Goal: Find specific page/section: Find specific page/section

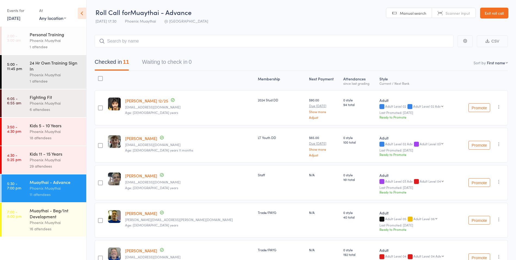
scroll to position [27, 0]
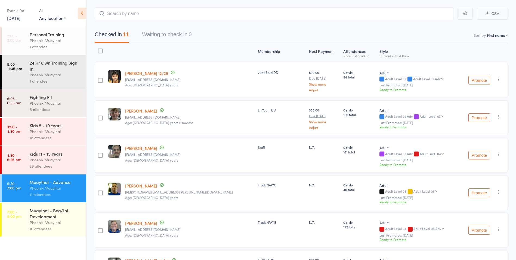
click at [55, 217] on div "Muaythai - Beg/Int Development" at bounding box center [56, 213] width 52 height 12
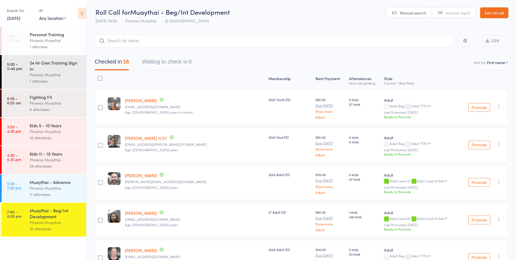
click at [487, 10] on link "Exit roll call" at bounding box center [494, 12] width 28 height 11
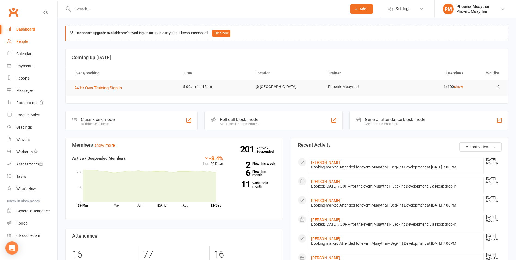
click at [40, 44] on link "People" at bounding box center [32, 41] width 50 height 12
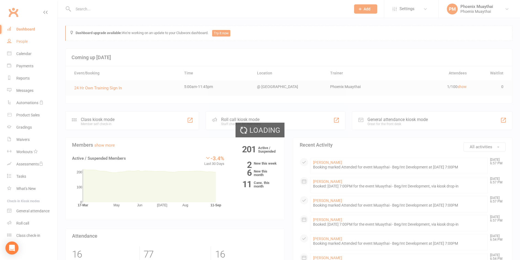
select select "100"
